Goal: Information Seeking & Learning: Check status

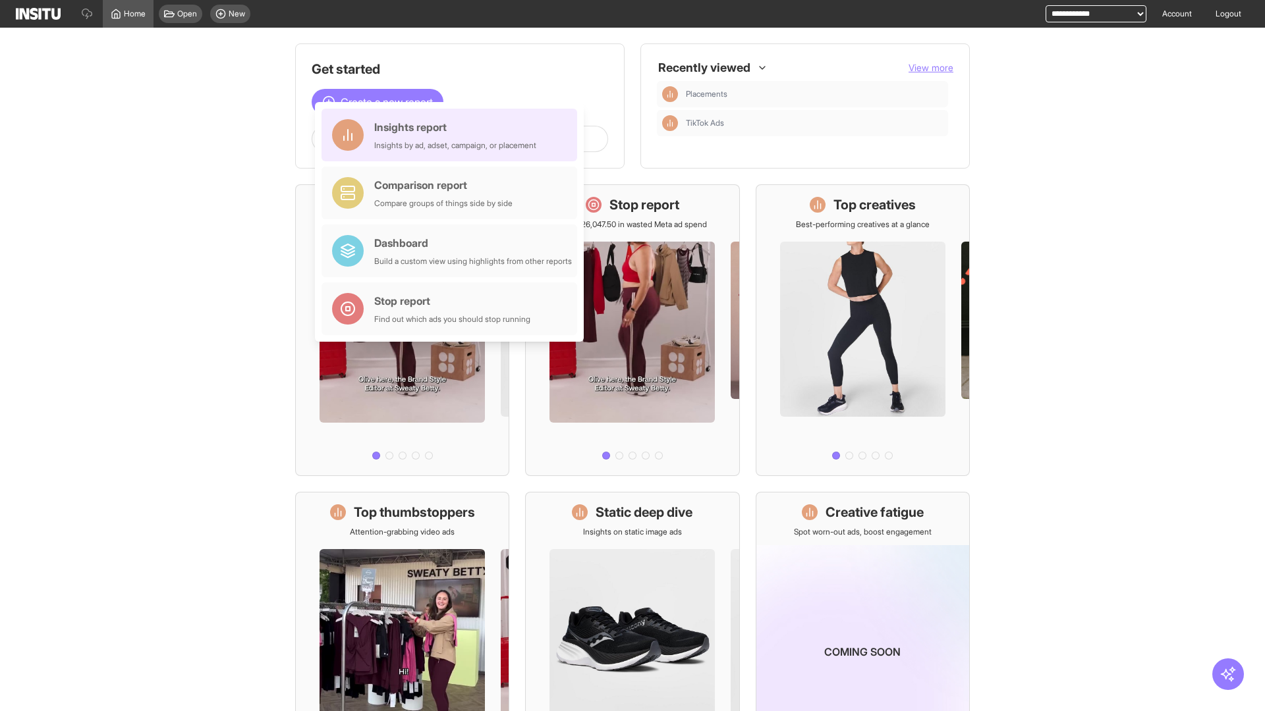
click at [453, 135] on div "Insights report Insights by ad, adset, campaign, or placement" at bounding box center [455, 135] width 162 height 32
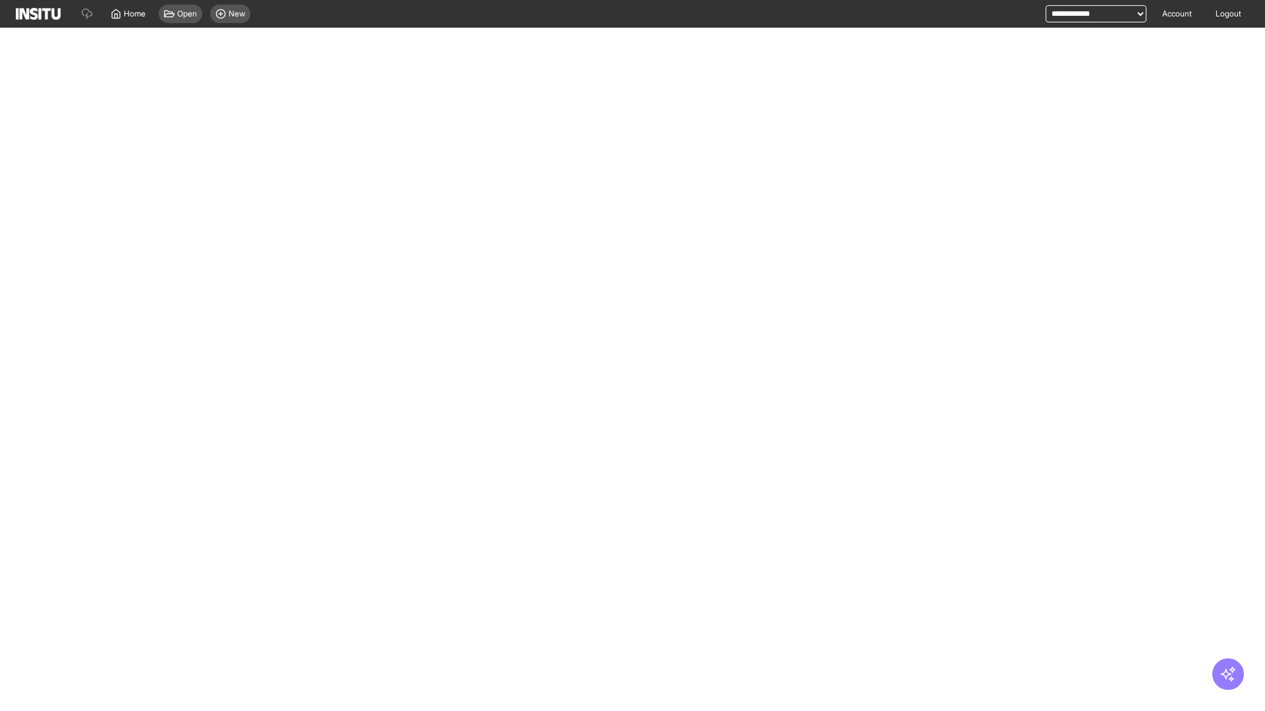
select select "**"
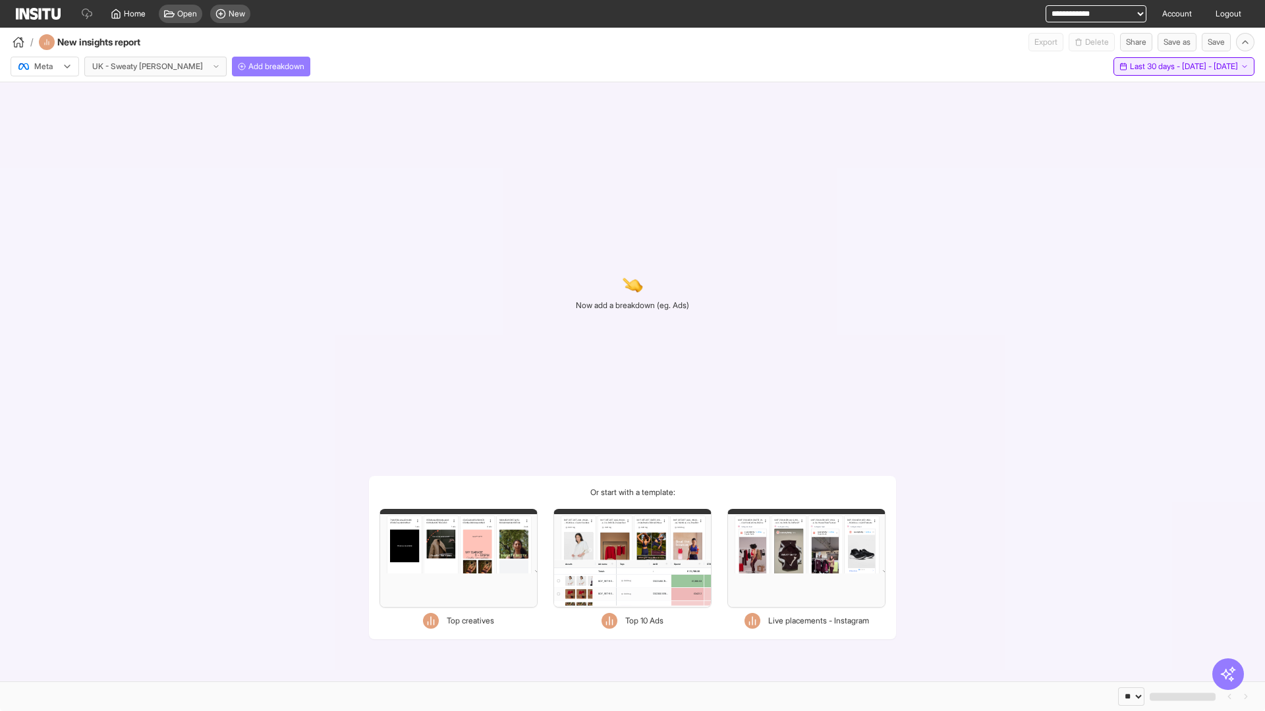
click at [1159, 67] on span "Last 30 days - [DATE] - [DATE]" at bounding box center [1184, 66] width 108 height 11
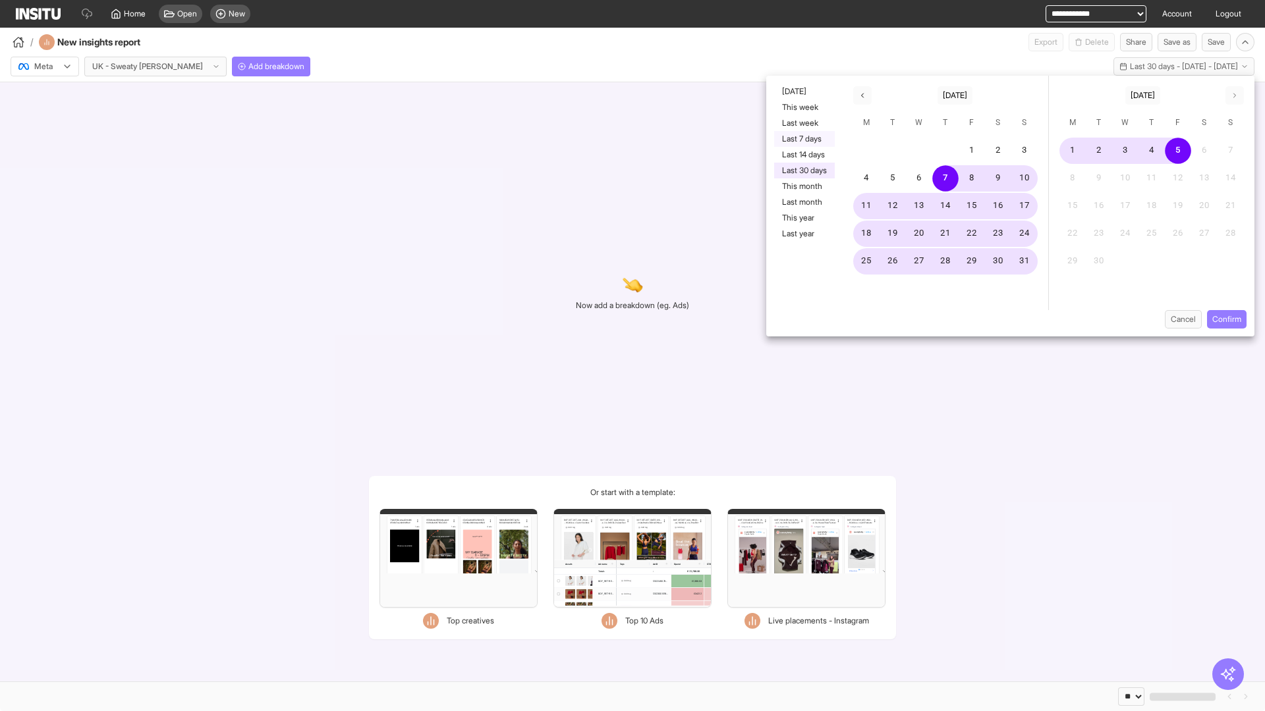
click at [803, 139] on button "Last 7 days" at bounding box center [804, 139] width 61 height 16
